Goal: Transaction & Acquisition: Subscribe to service/newsletter

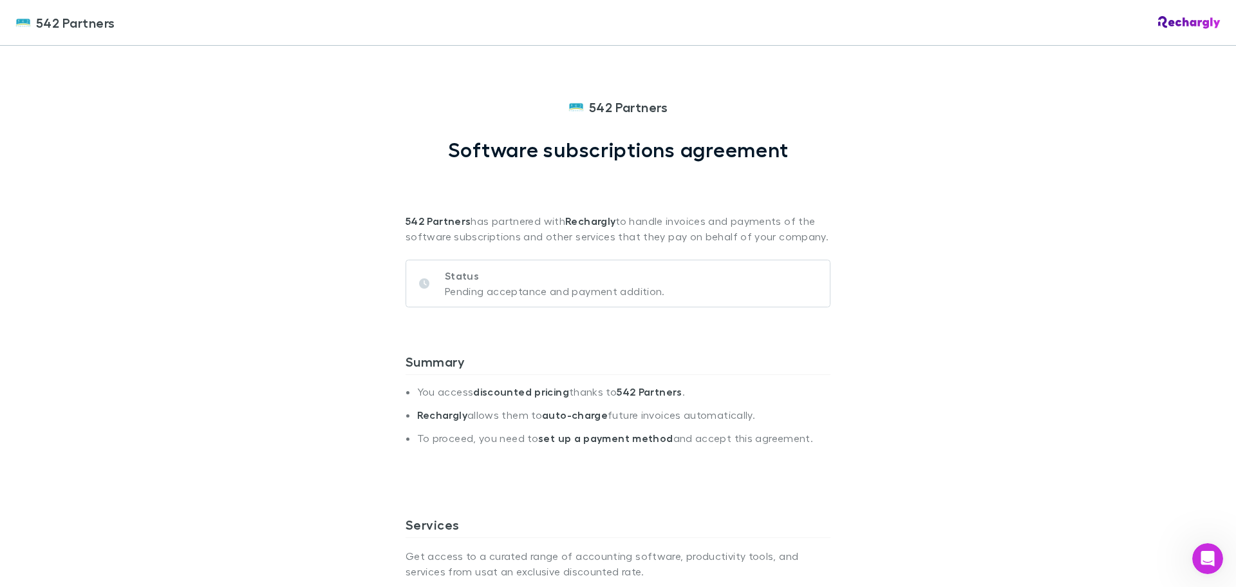
click at [462, 283] on p "Pending acceptance and payment addition." at bounding box center [555, 290] width 220 height 15
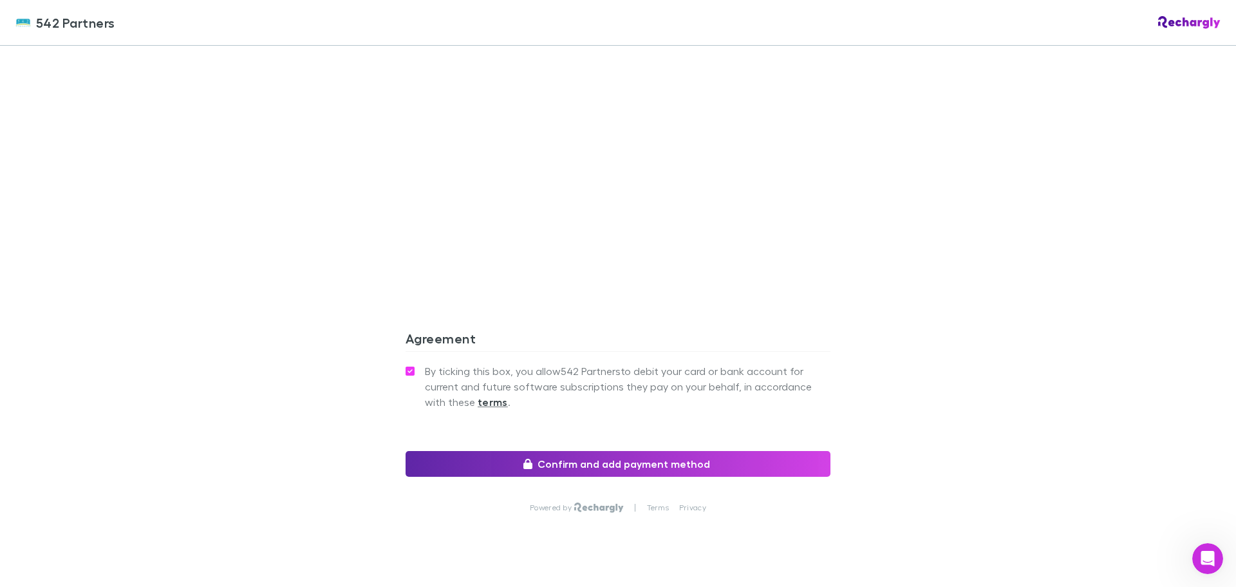
scroll to position [1052, 0]
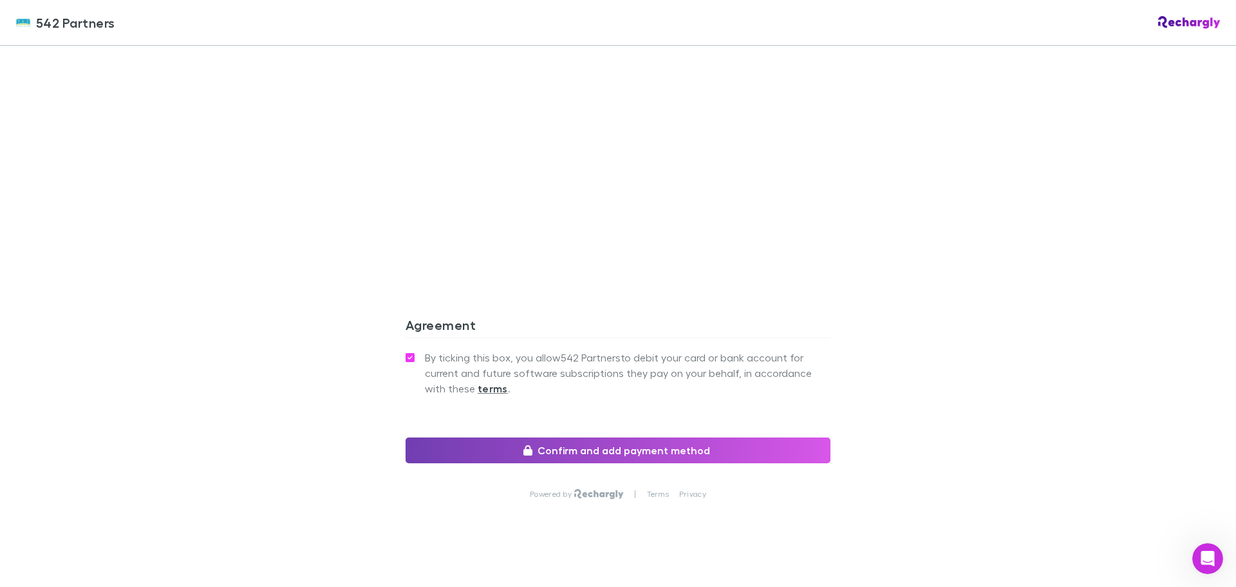
click at [610, 438] on button "Confirm and add payment method" at bounding box center [618, 450] width 425 height 26
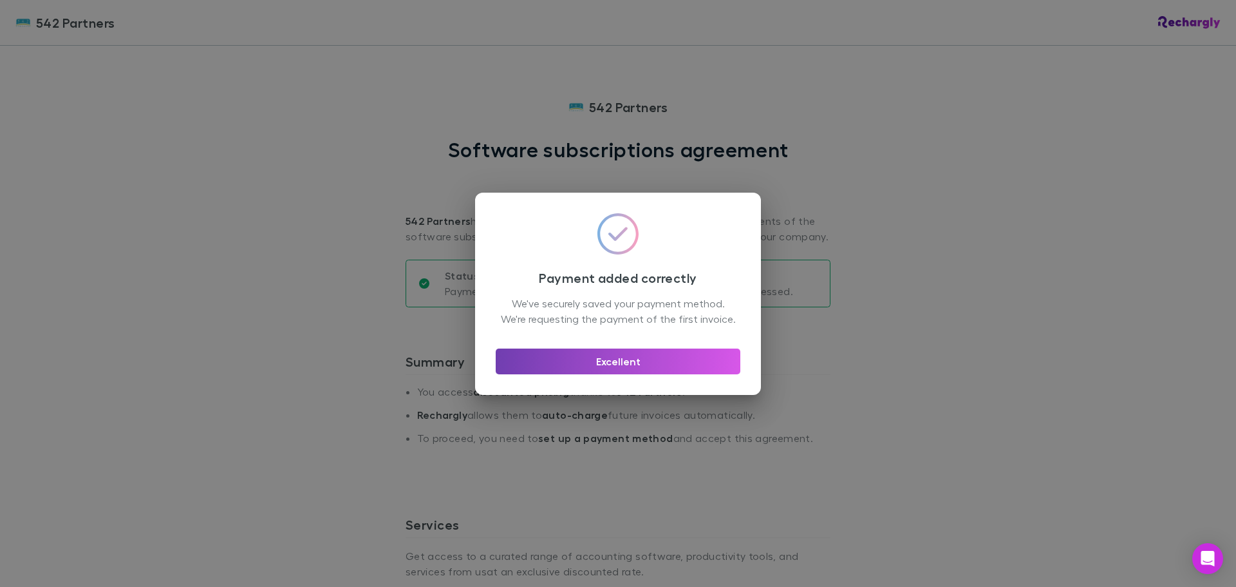
click at [630, 370] on button "Excellent" at bounding box center [618, 361] width 245 height 26
